Goal: Find specific page/section: Find specific page/section

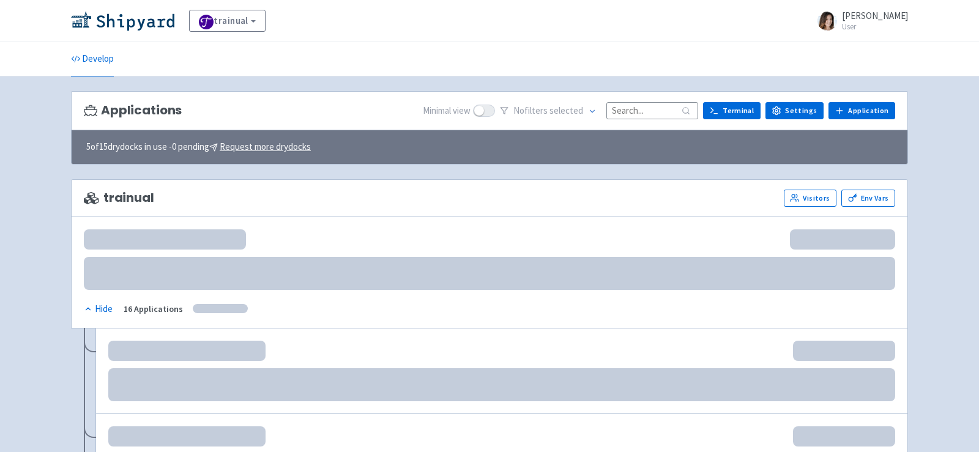
click at [654, 106] on input at bounding box center [652, 110] width 92 height 17
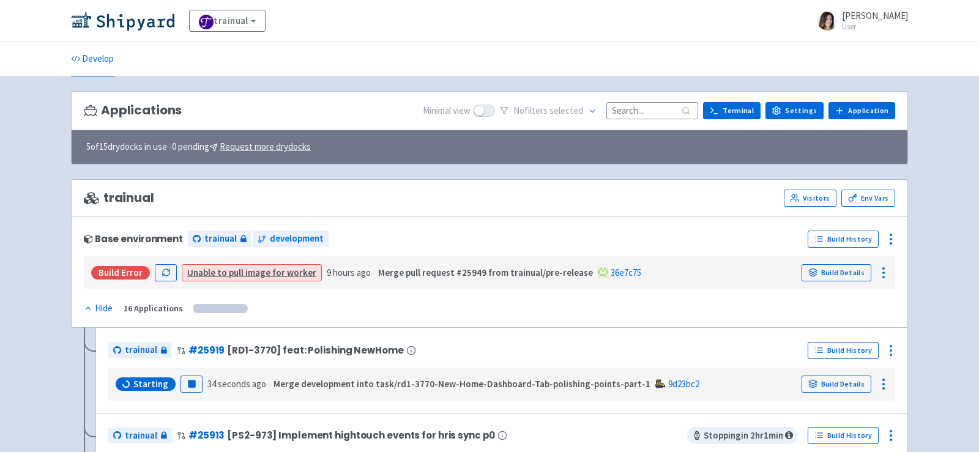
type input "к"
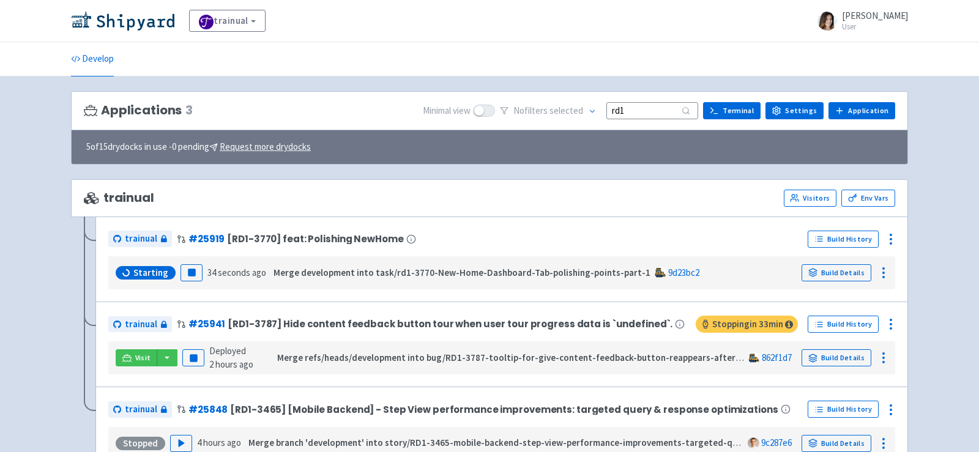
type input "rd1"
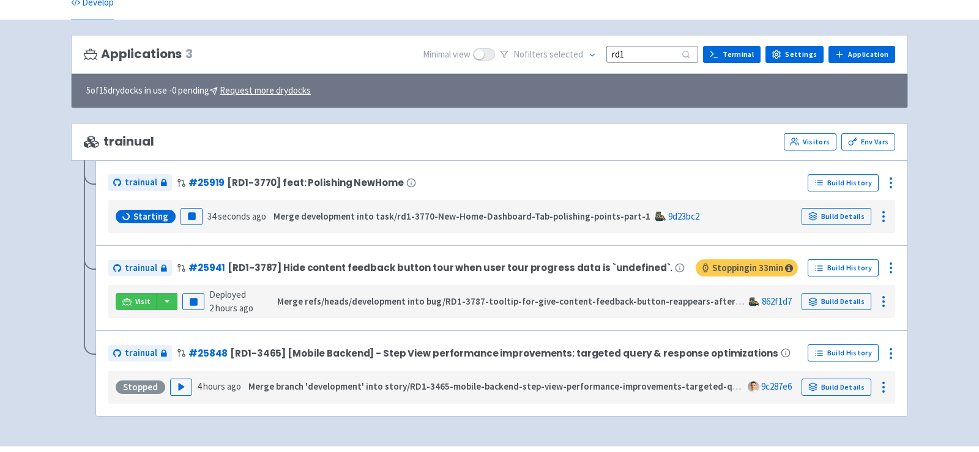
scroll to position [55, 0]
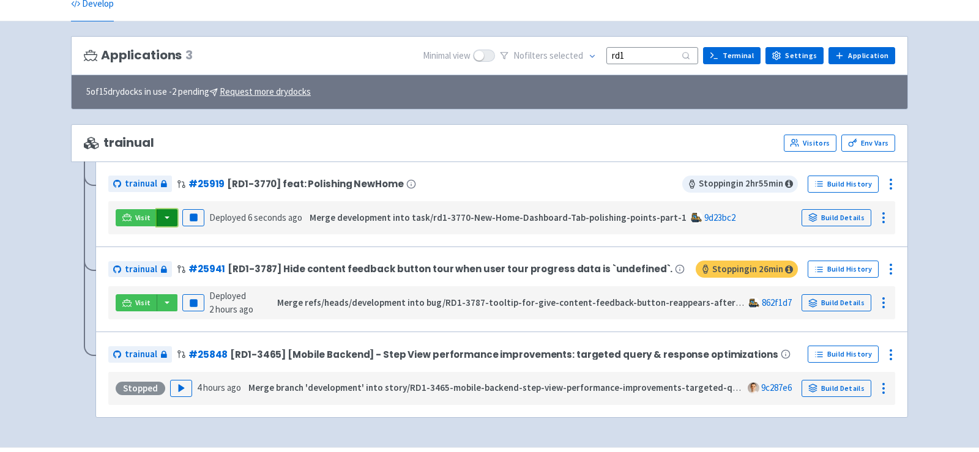
click at [163, 215] on button "button" at bounding box center [167, 217] width 21 height 17
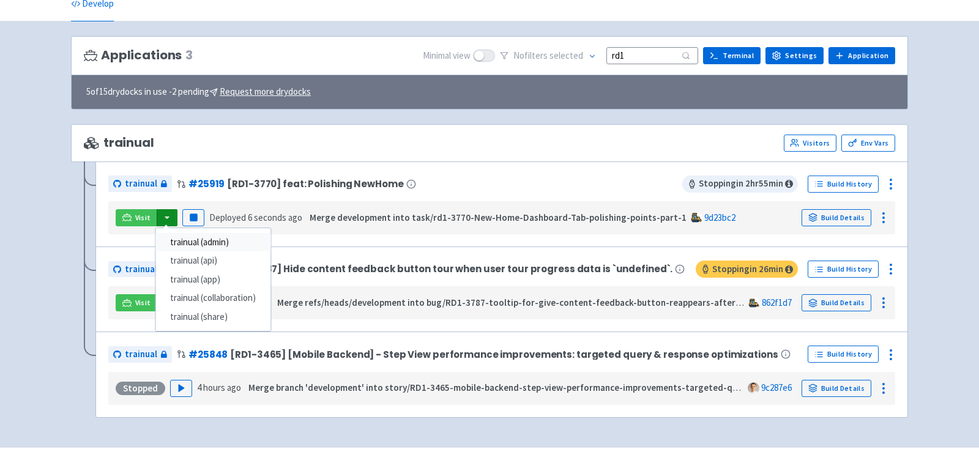
click at [201, 236] on link "trainual (admin)" at bounding box center [212, 242] width 115 height 19
